Goal: Obtain resource: Download file/media

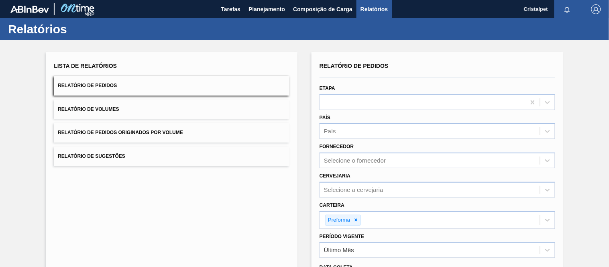
scroll to position [102, 0]
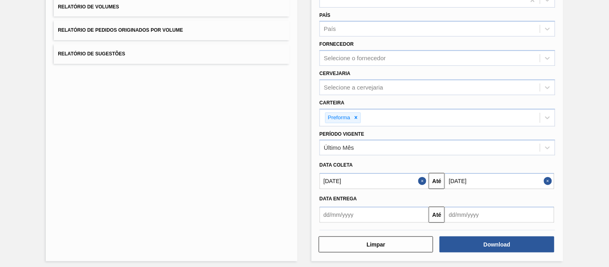
click at [222, 112] on div "Lista de Relatórios Relatório de Pedidos Relatório de Volumes Relatório de Pedi…" at bounding box center [172, 106] width 252 height 312
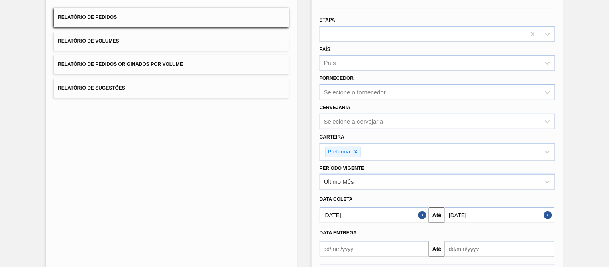
scroll to position [0, 0]
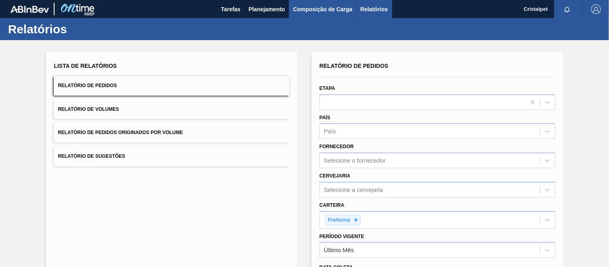
click at [313, 11] on span "Composição de Carga" at bounding box center [322, 9] width 59 height 10
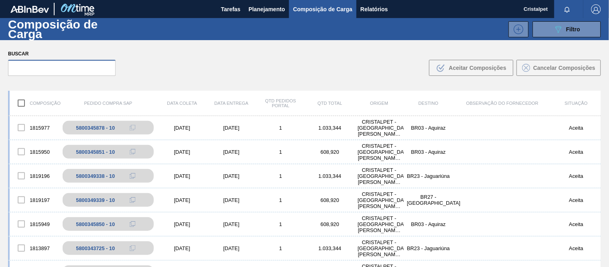
click at [17, 71] on input "text" at bounding box center [62, 68] width 108 height 16
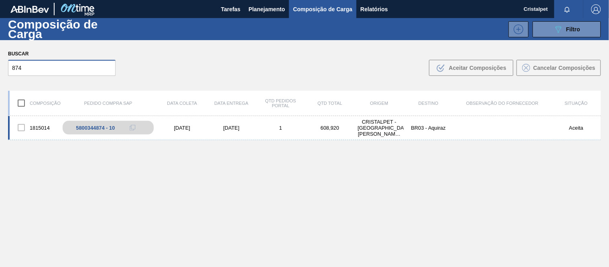
type input "874"
click at [174, 130] on div "[DATE]" at bounding box center [181, 128] width 49 height 6
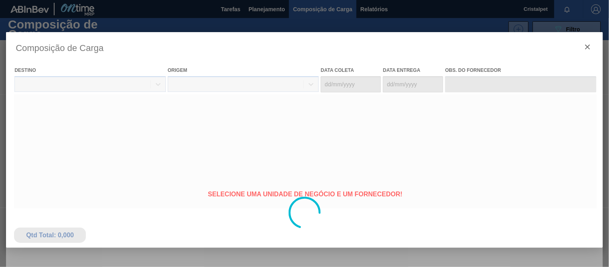
type coleta "[DATE]"
type entrega "[DATE]"
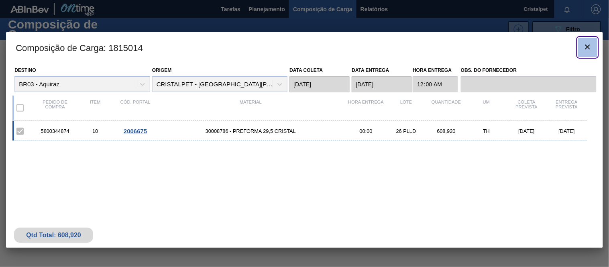
drag, startPoint x: 596, startPoint y: 39, endPoint x: 594, endPoint y: 42, distance: 4.1
click at [594, 42] on button "botão de ícone" at bounding box center [587, 47] width 19 height 19
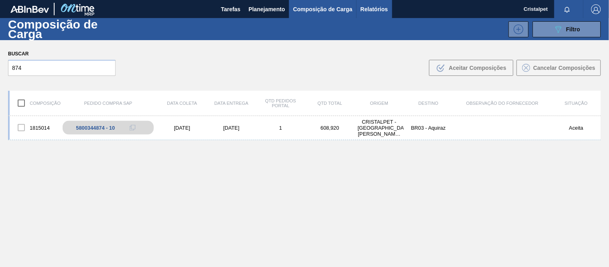
click at [374, 10] on span "Relatórios" at bounding box center [374, 9] width 27 height 10
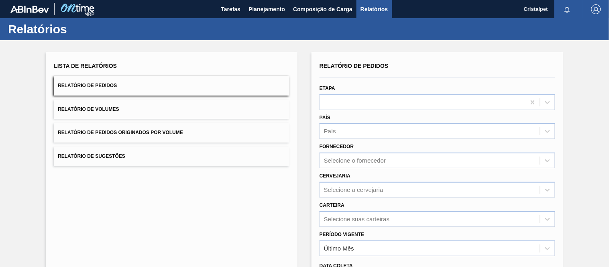
scroll to position [102, 0]
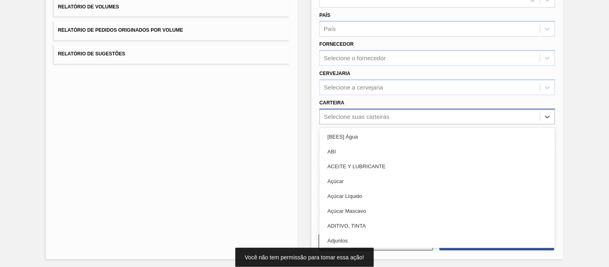
click at [344, 113] on div "Selecione suas carteiras" at bounding box center [356, 116] width 65 height 7
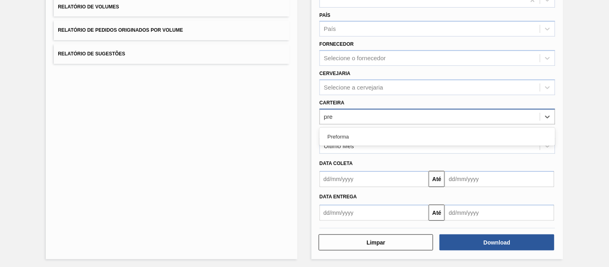
type input "pref"
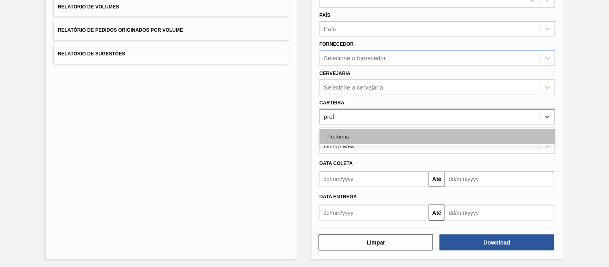
click at [346, 134] on div "Preforma" at bounding box center [438, 136] width 236 height 15
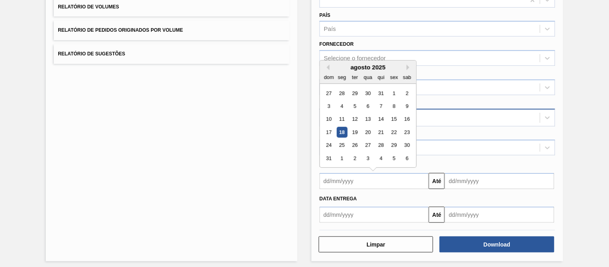
click at [342, 183] on input "text" at bounding box center [374, 181] width 109 height 16
drag, startPoint x: 392, startPoint y: 91, endPoint x: 397, endPoint y: 98, distance: 7.8
click at [395, 96] on div "1" at bounding box center [394, 93] width 11 height 11
type input "[DATE]"
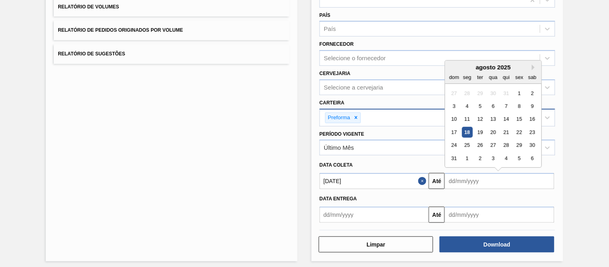
click at [464, 179] on input "text" at bounding box center [499, 181] width 109 height 16
click at [534, 159] on div "6" at bounding box center [532, 158] width 11 height 11
type input "[DATE]"
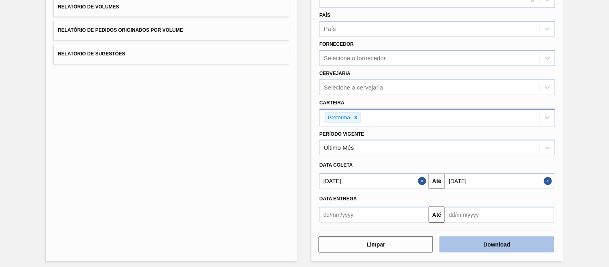
click at [503, 240] on button "Download" at bounding box center [497, 244] width 114 height 16
click at [498, 242] on button "Download" at bounding box center [497, 244] width 114 height 16
